Goal: Transaction & Acquisition: Purchase product/service

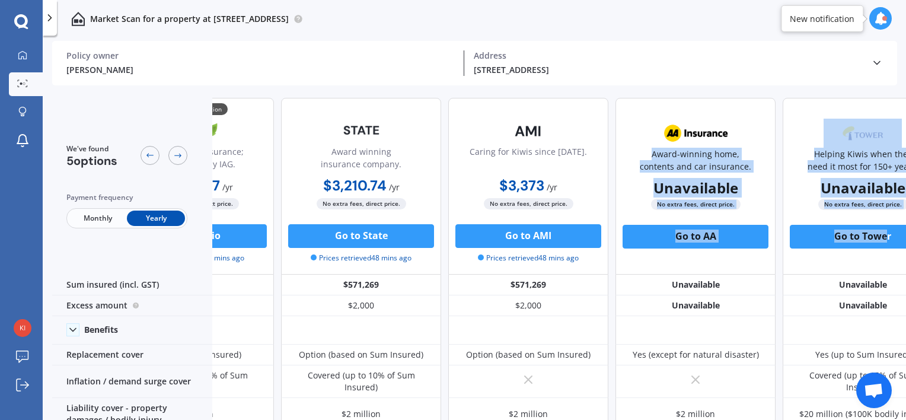
click at [882, 214] on div "💰 Cheapest option Instant online insurance; underwritten by IAG. $1,505.37 / yr…" at bounding box center [528, 186] width 829 height 177
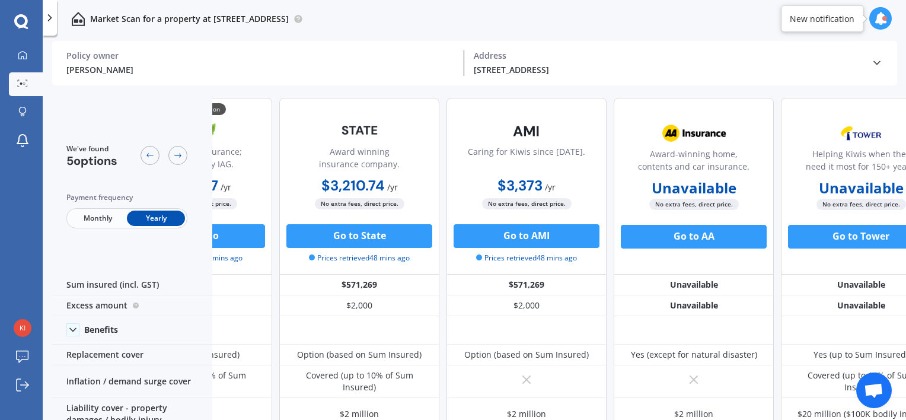
click at [112, 218] on span "Monthly" at bounding box center [98, 217] width 58 height 15
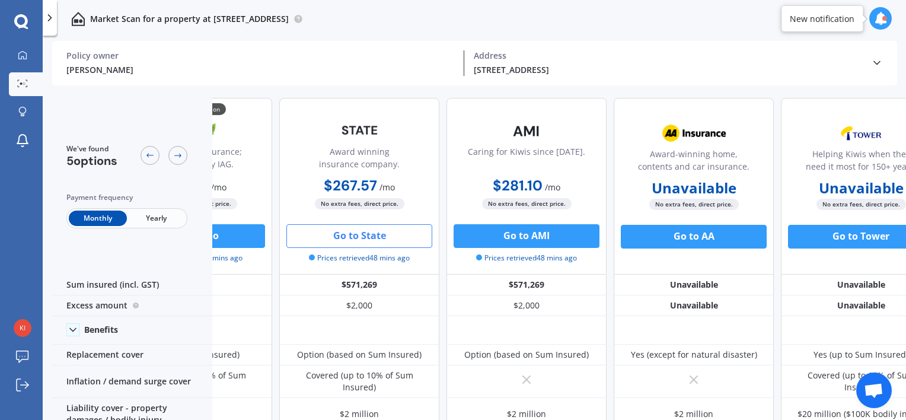
click at [335, 235] on button "Go to State" at bounding box center [359, 236] width 146 height 24
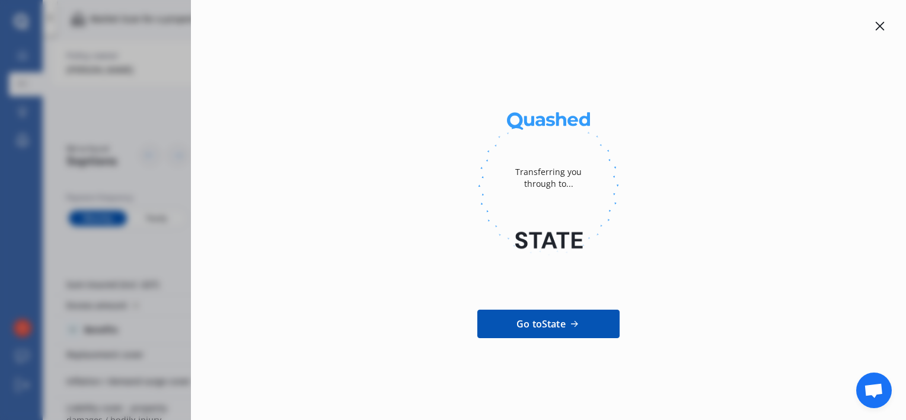
click at [880, 24] on icon at bounding box center [879, 25] width 9 height 9
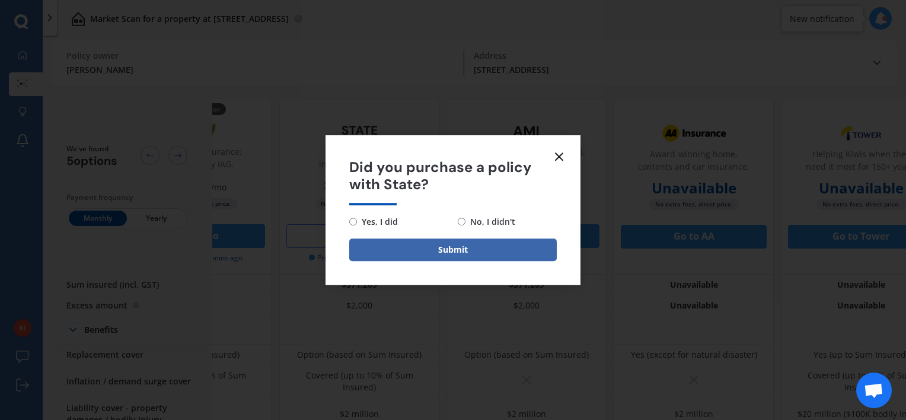
click at [462, 221] on input "No, I didn't" at bounding box center [462, 222] width 8 height 8
radio input "true"
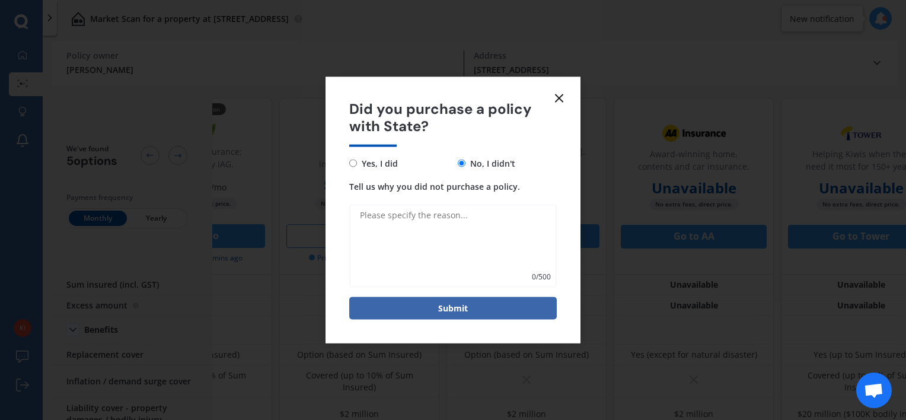
click at [562, 95] on line at bounding box center [558, 98] width 7 height 7
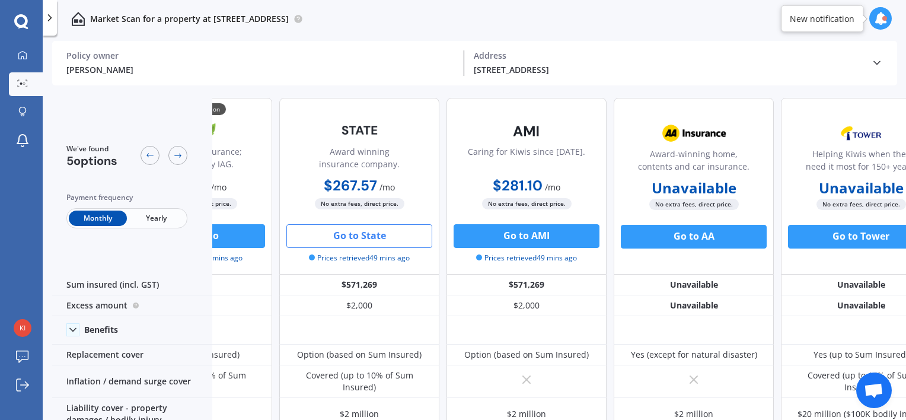
click at [440, 27] on div "Market Scan for a property at [STREET_ADDRESS]" at bounding box center [474, 19] width 863 height 38
click at [223, 69] on div "[PERSON_NAME]" at bounding box center [260, 69] width 388 height 12
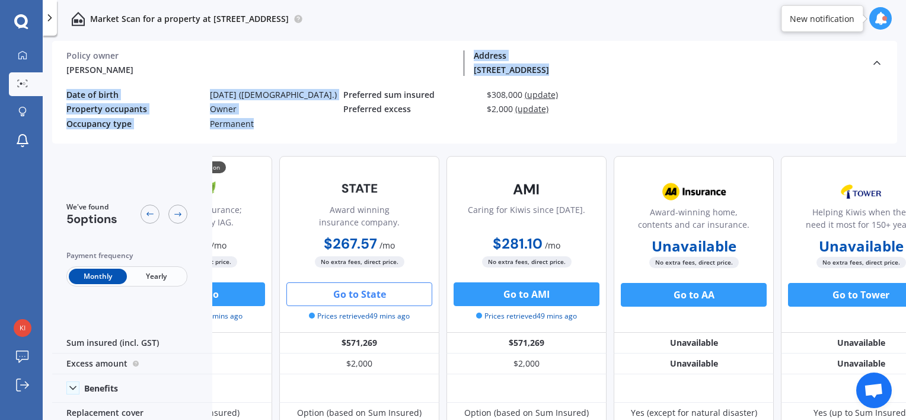
drag, startPoint x: 304, startPoint y: 126, endPoint x: 340, endPoint y: 41, distance: 92.4
click at [340, 41] on div "[PERSON_NAME] Policy owner [STREET_ADDRESS] Address Policy owner [PERSON_NAME] …" at bounding box center [474, 92] width 845 height 103
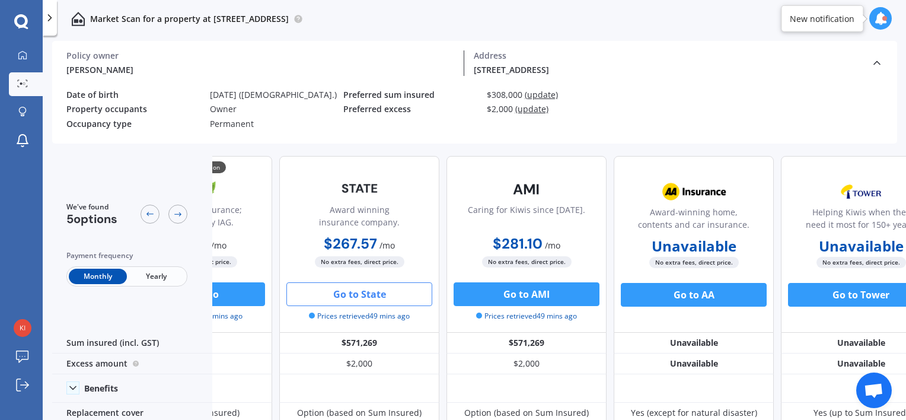
drag, startPoint x: 340, startPoint y: 41, endPoint x: 523, endPoint y: 19, distance: 184.5
click at [523, 19] on div "Market Scan for a property at [STREET_ADDRESS]" at bounding box center [474, 19] width 863 height 38
drag, startPoint x: 681, startPoint y: 3, endPoint x: 683, endPoint y: 21, distance: 18.0
click at [683, 21] on div "Market Scan for a property at [STREET_ADDRESS]" at bounding box center [474, 19] width 863 height 38
